Goal: Task Accomplishment & Management: Complete application form

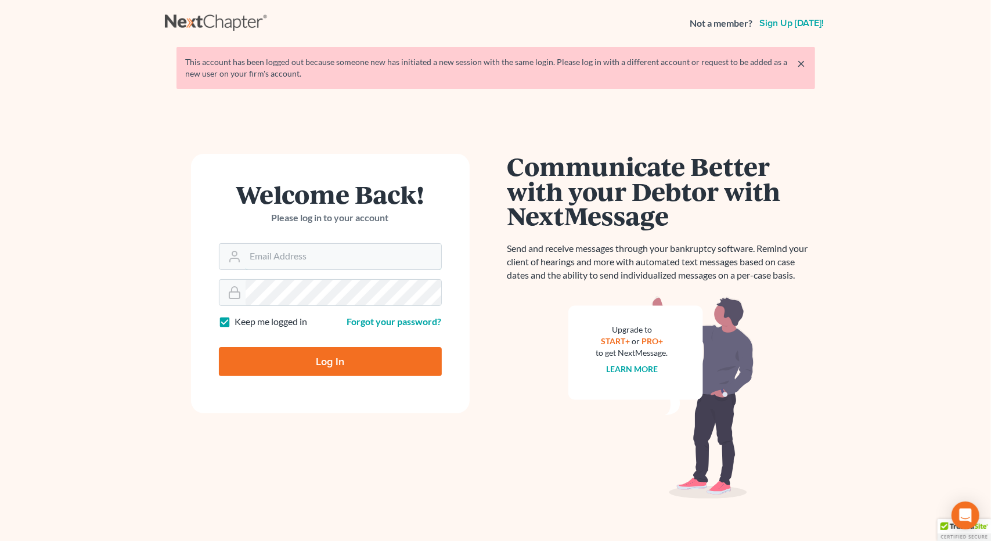
type input "[EMAIL_ADDRESS][DOMAIN_NAME]"
click at [311, 363] on input "Log In" at bounding box center [330, 361] width 223 height 29
type input "Thinking..."
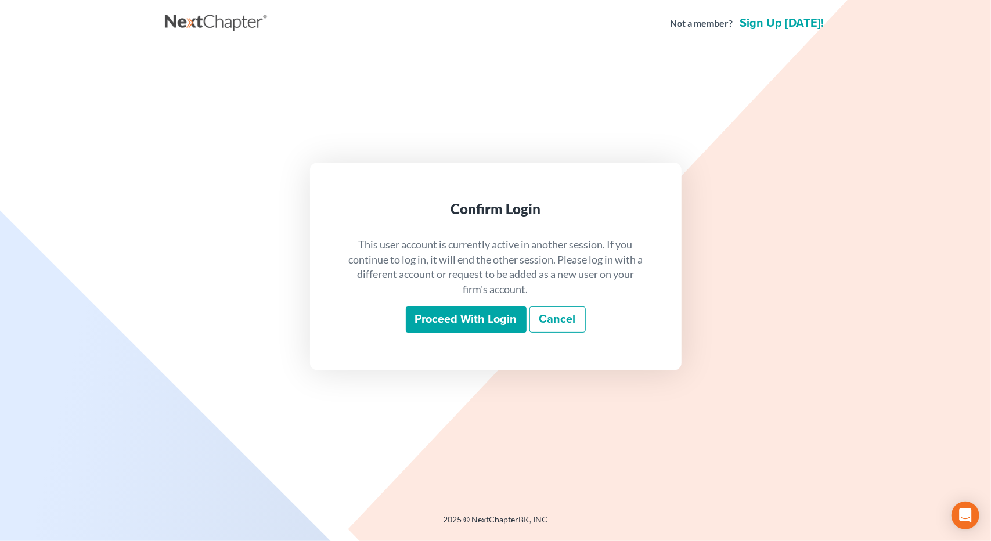
click at [495, 317] on input "Proceed with login" at bounding box center [466, 319] width 121 height 27
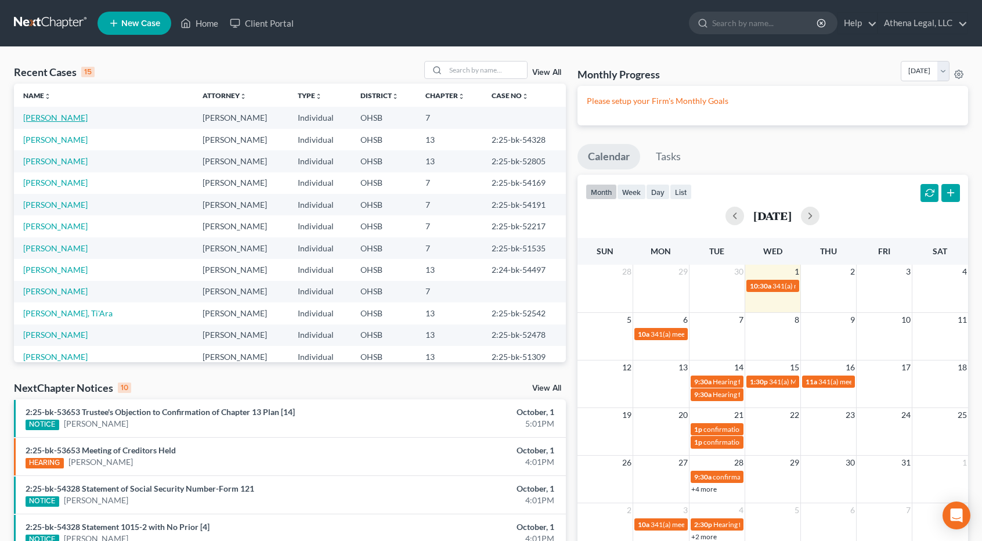
click at [50, 120] on link "[PERSON_NAME]" at bounding box center [55, 118] width 64 height 10
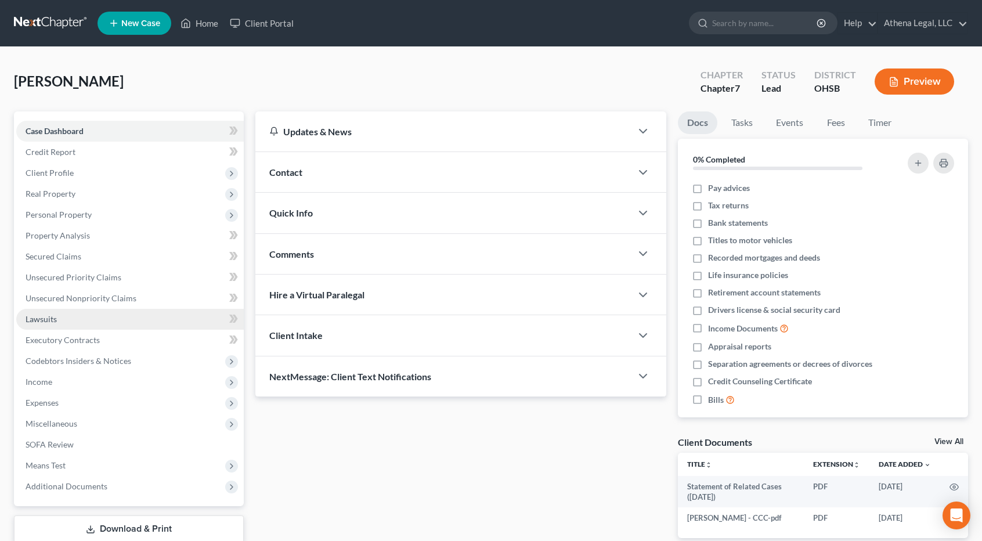
scroll to position [74, 0]
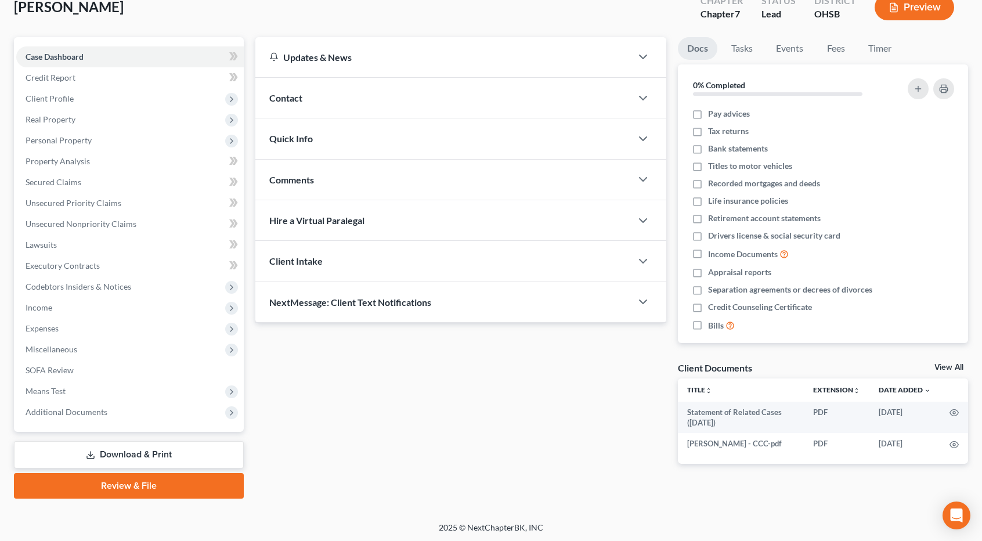
click at [129, 481] on link "Review & File" at bounding box center [129, 486] width 230 height 26
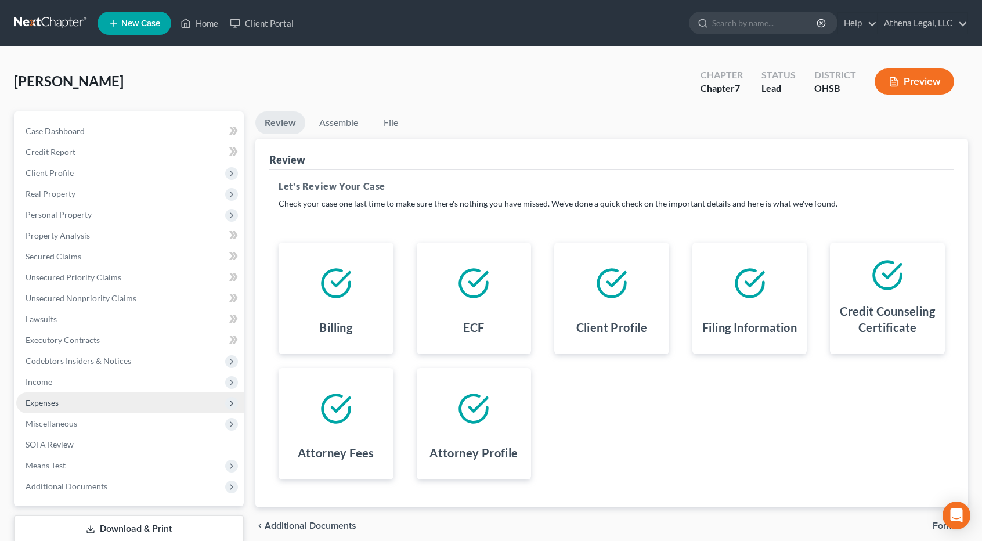
scroll to position [74, 0]
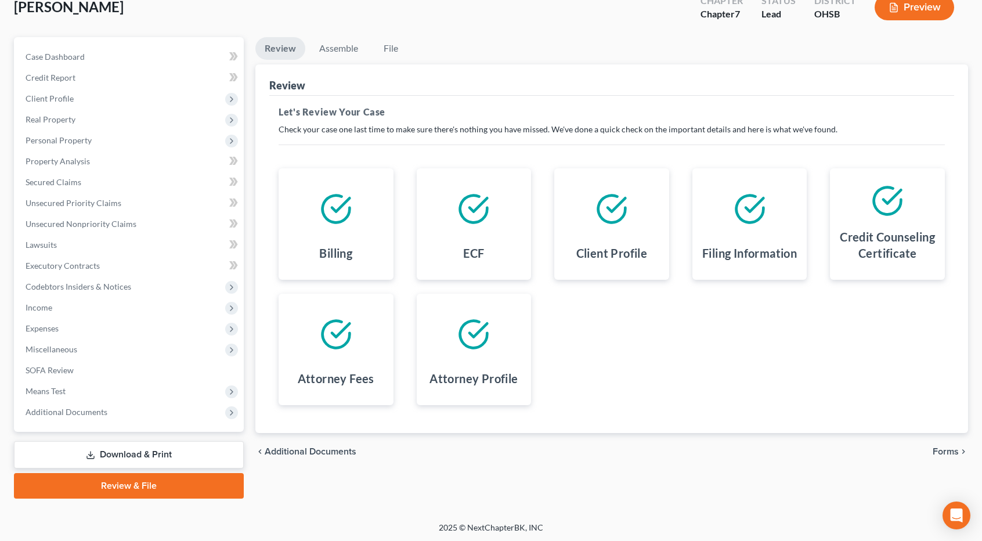
click at [145, 482] on link "Review & File" at bounding box center [129, 486] width 230 height 26
click at [138, 483] on link "Review & File" at bounding box center [129, 486] width 230 height 26
click at [344, 43] on link "Assemble" at bounding box center [338, 48] width 57 height 23
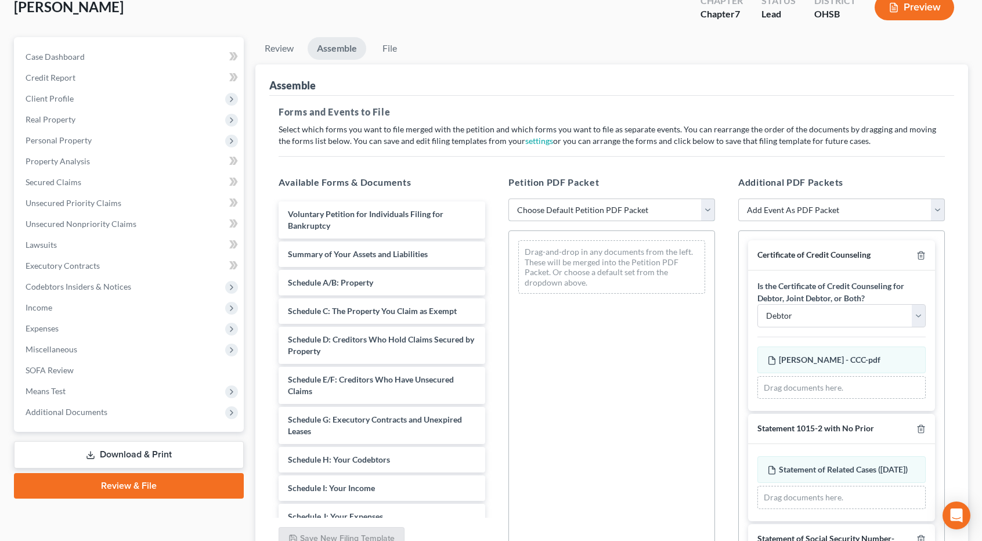
click at [619, 198] on select "Choose Default Petition PDF Packet Emergency Filing (Voluntary Petition and Cre…" at bounding box center [611, 209] width 207 height 23
select select "1"
click at [508, 198] on select "Choose Default Petition PDF Packet Emergency Filing (Voluntary Petition and Cre…" at bounding box center [611, 209] width 207 height 23
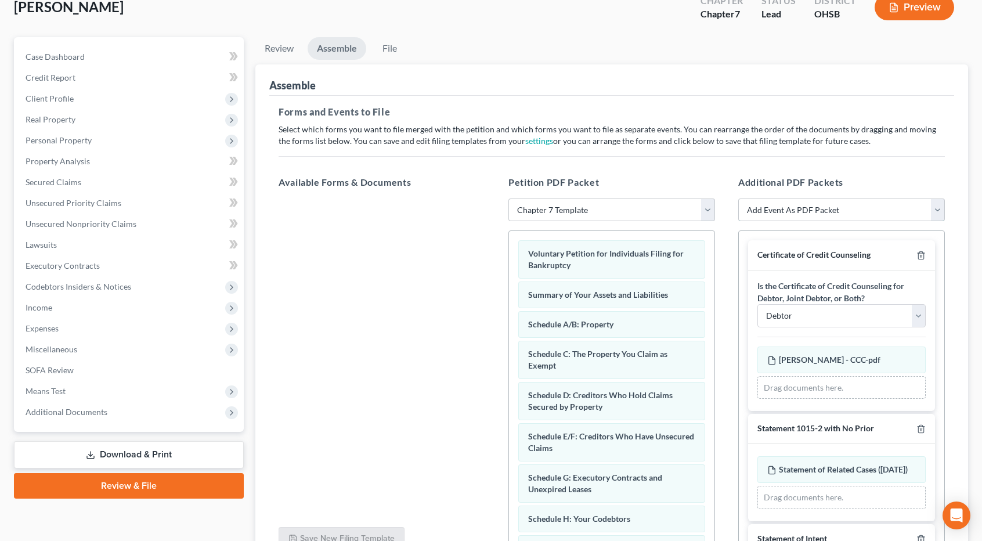
click at [790, 212] on select "Add Event As PDF Packet 20 Largest Unsecured Creditors Amended Document Amended…" at bounding box center [841, 209] width 207 height 23
select select "56"
click at [738, 198] on select "Add Event As PDF Packet 20 Largest Unsecured Creditors Amended Document Amended…" at bounding box center [841, 209] width 207 height 23
select select
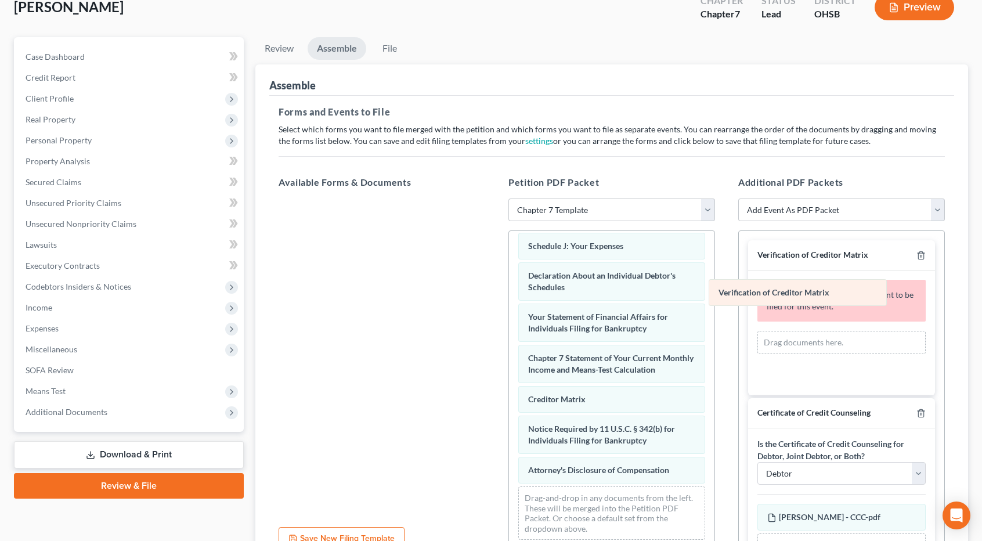
scroll to position [337, 0]
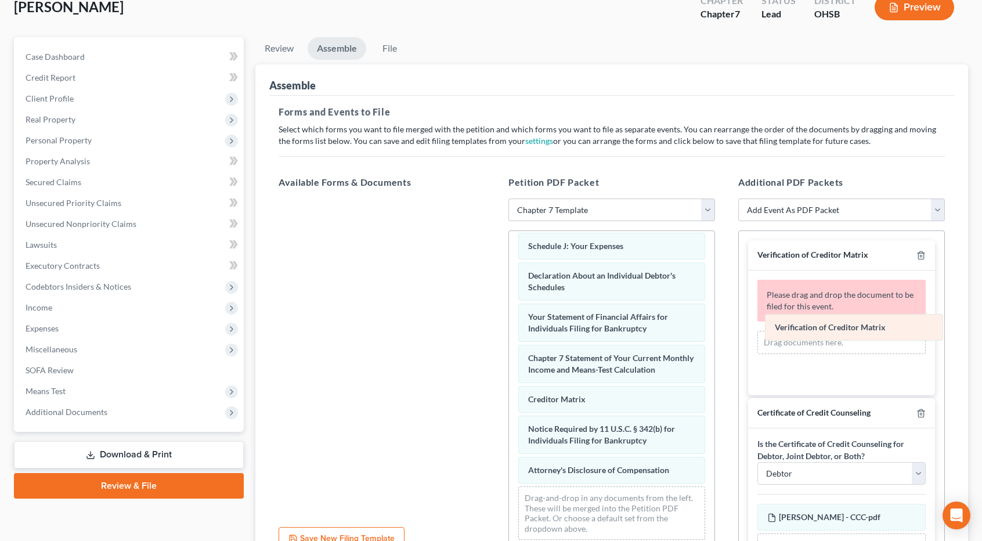
drag, startPoint x: 592, startPoint y: 397, endPoint x: 838, endPoint y: 327, distance: 256.4
click at [714, 327] on div "Verification of Creditor Matrix Voluntary Petition for Individuals Filing for B…" at bounding box center [611, 224] width 205 height 650
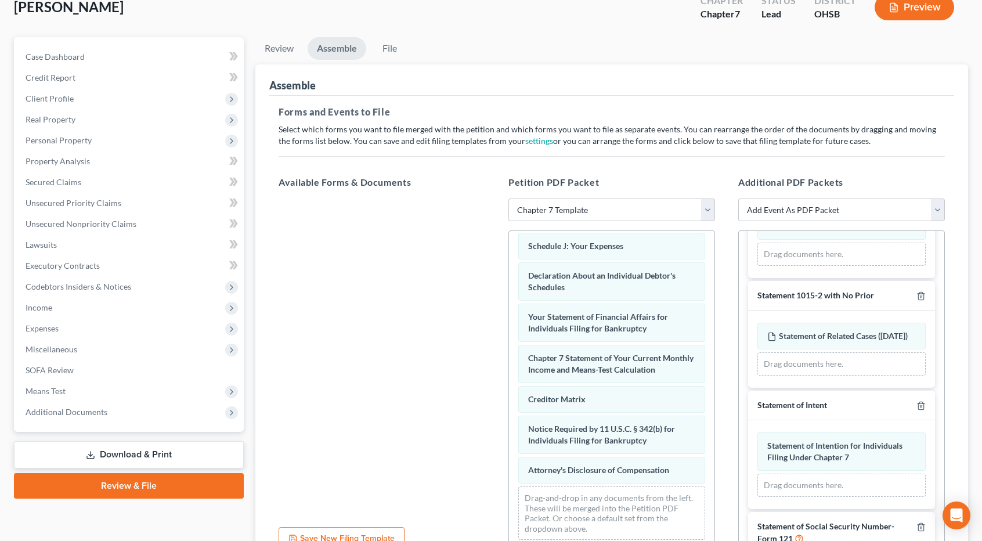
scroll to position [310, 0]
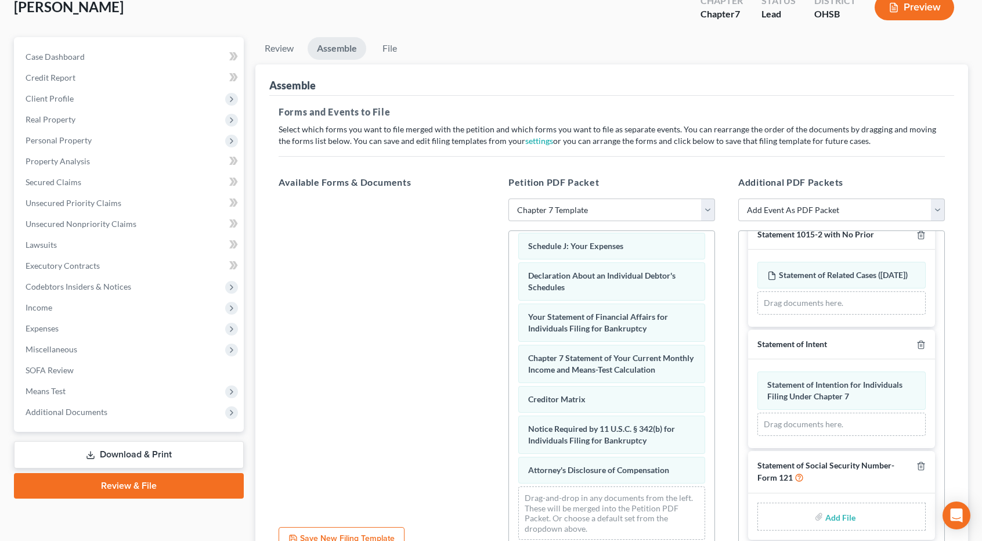
click at [832, 519] on input "file" at bounding box center [839, 516] width 28 height 21
type input "C:\fakepath\[PERSON_NAME] - SS.pdf"
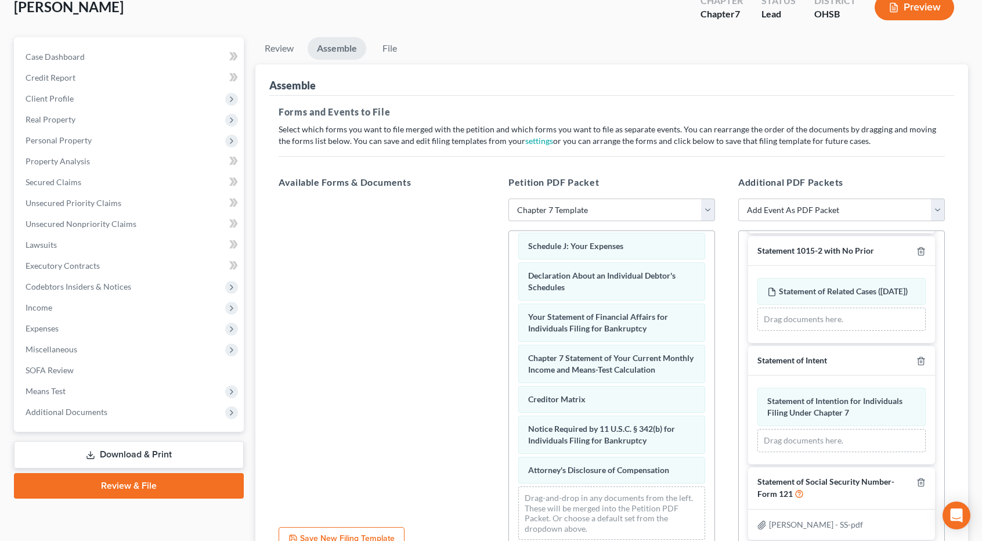
scroll to position [186, 0]
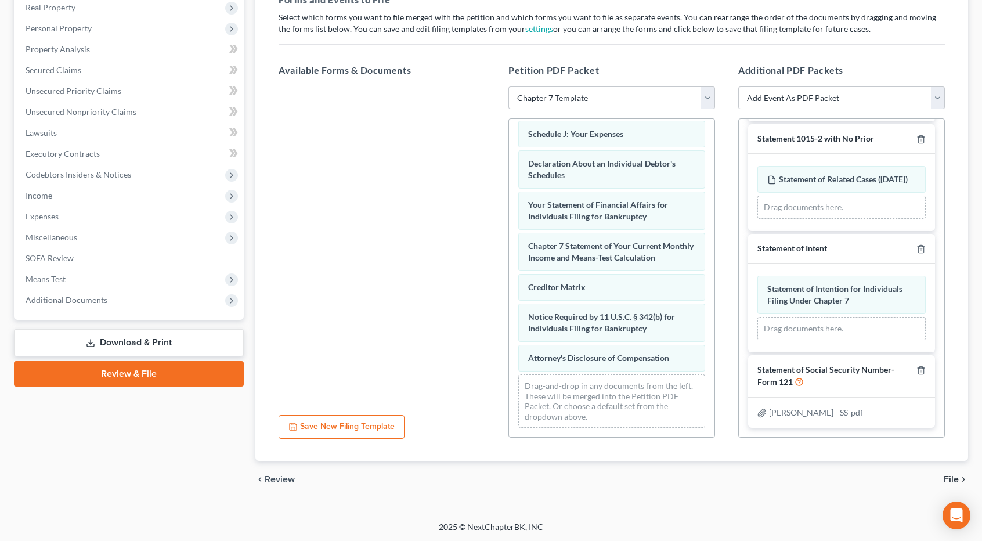
click at [949, 479] on span "File" at bounding box center [951, 479] width 15 height 9
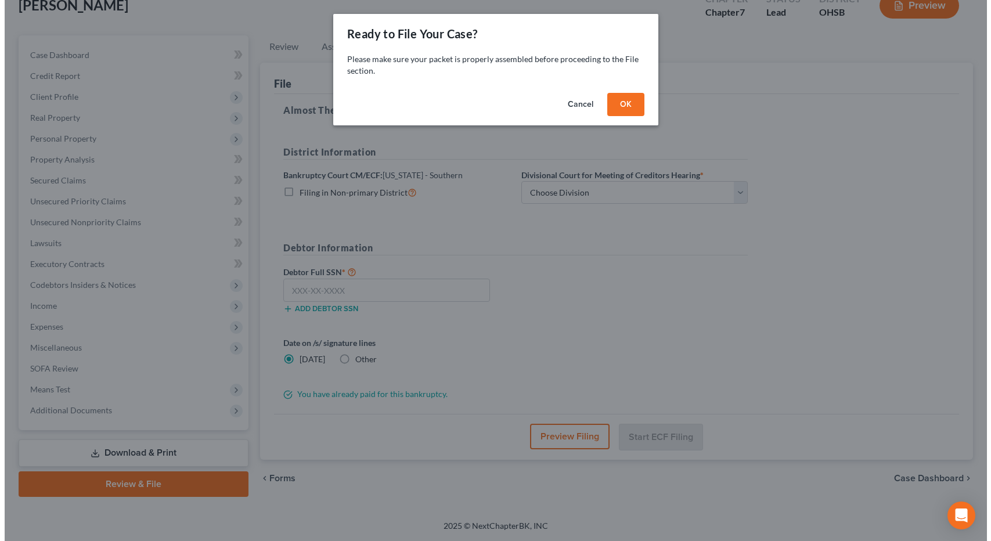
scroll to position [74, 0]
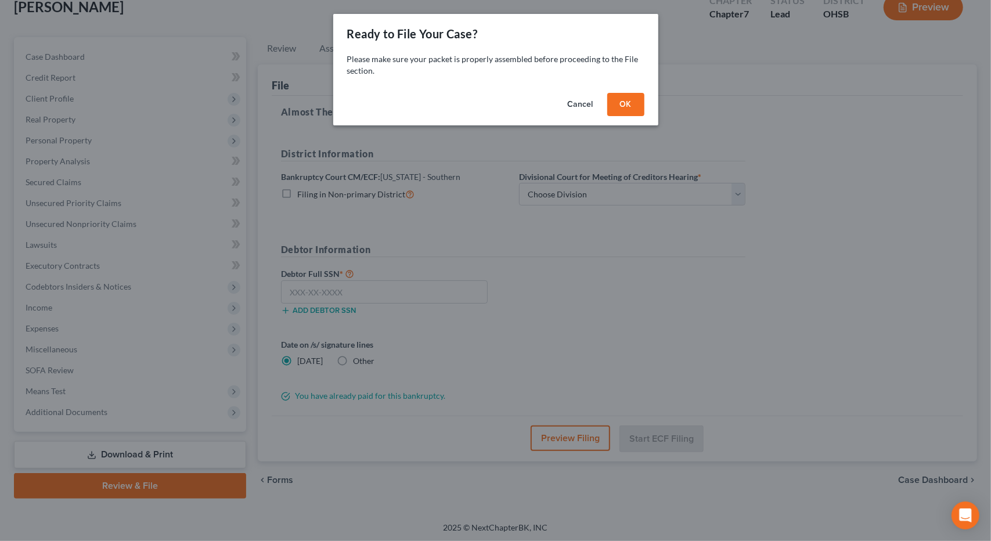
click at [627, 97] on button "OK" at bounding box center [625, 104] width 37 height 23
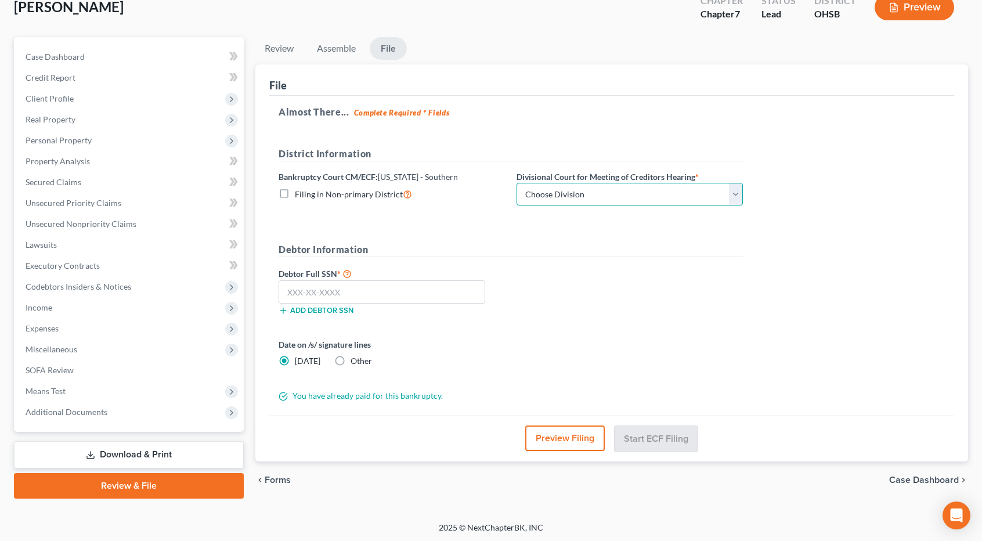
click at [582, 194] on select "Choose Division Cincinnati Columbus [GEOGRAPHIC_DATA]" at bounding box center [629, 194] width 226 height 23
select select "1"
click at [516, 183] on select "Choose Division Cincinnati Columbus [GEOGRAPHIC_DATA]" at bounding box center [629, 194] width 226 height 23
click at [442, 291] on input "text" at bounding box center [382, 291] width 207 height 23
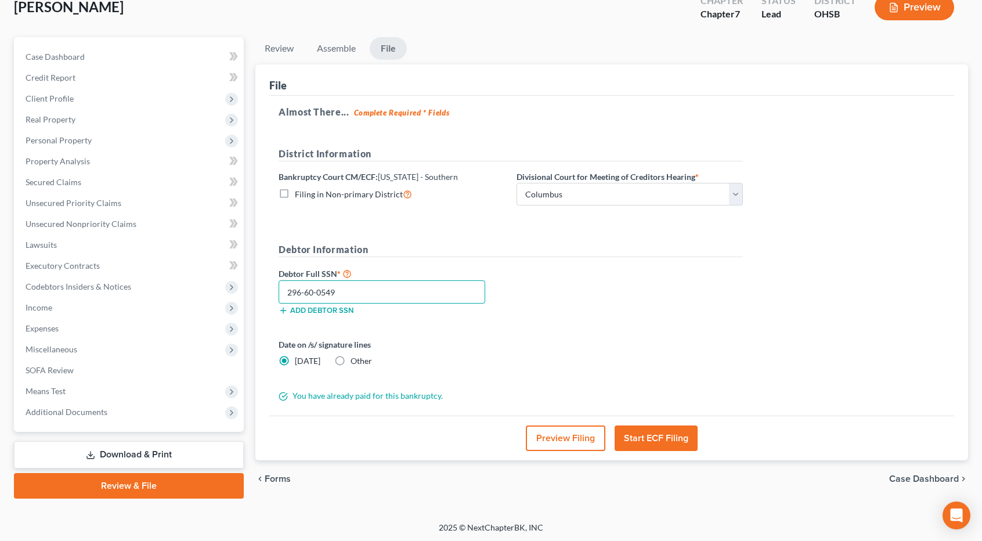
type input "296-60-0549"
click at [655, 432] on button "Start ECF Filing" at bounding box center [656, 438] width 83 height 26
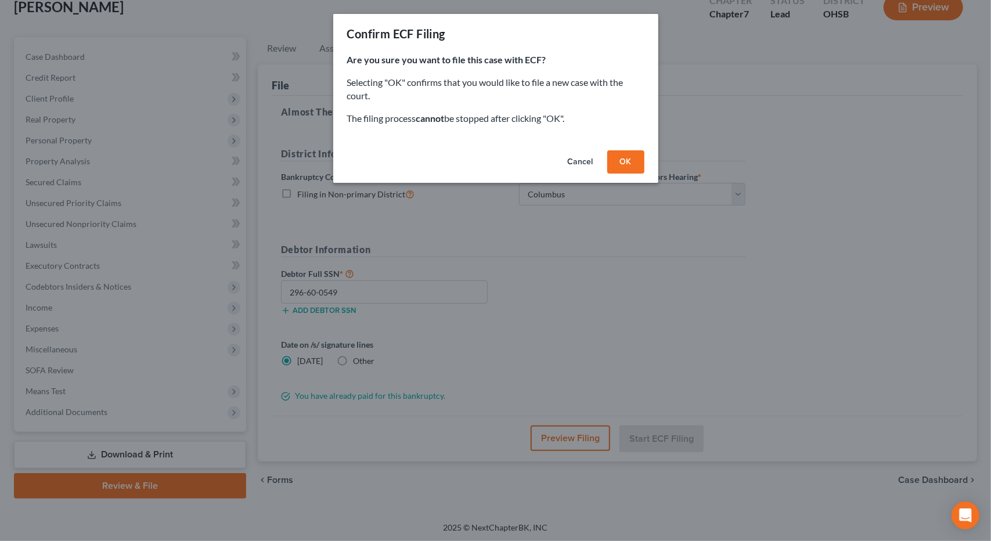
click at [627, 167] on button "OK" at bounding box center [625, 161] width 37 height 23
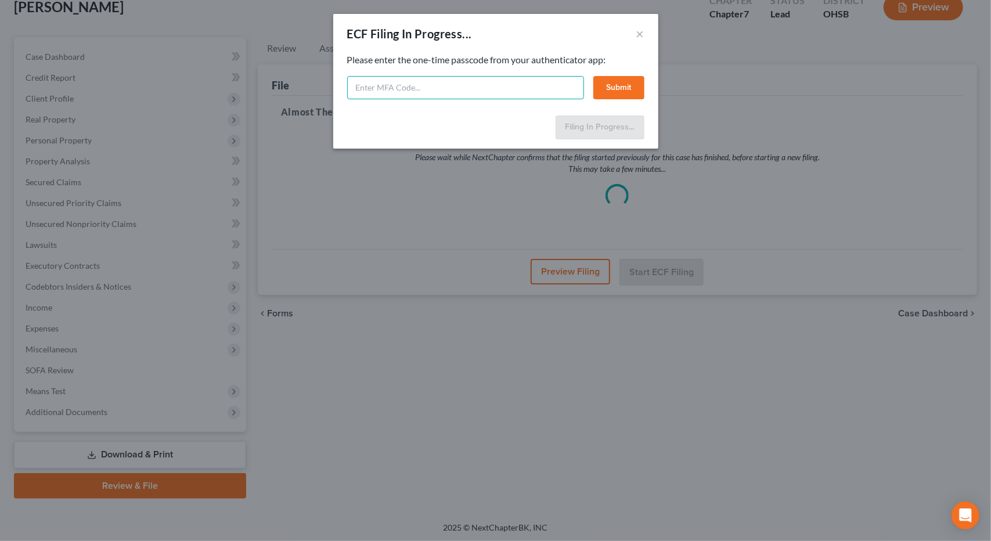
click at [518, 83] on input "text" at bounding box center [465, 87] width 237 height 23
type input "485893"
click at [628, 84] on button "Submit" at bounding box center [618, 87] width 51 height 23
